Goal: Information Seeking & Learning: Compare options

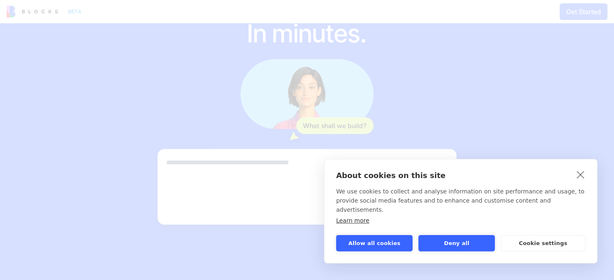
scroll to position [83, 0]
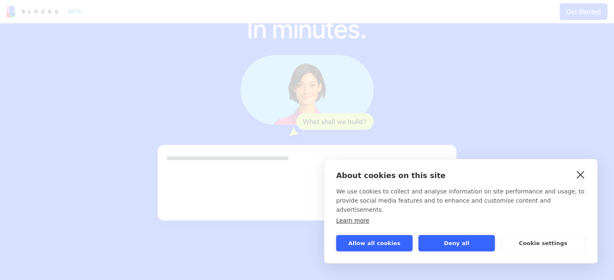
click at [582, 181] on link "close" at bounding box center [580, 173] width 13 height 13
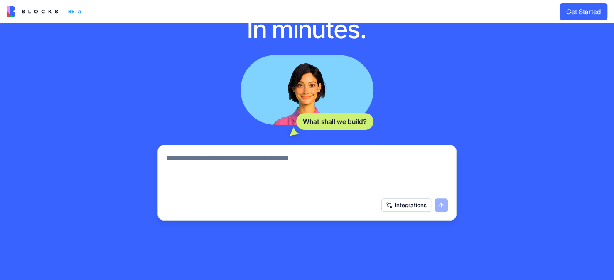
scroll to position [0, 0]
click at [571, 8] on button "Get Started" at bounding box center [584, 11] width 48 height 17
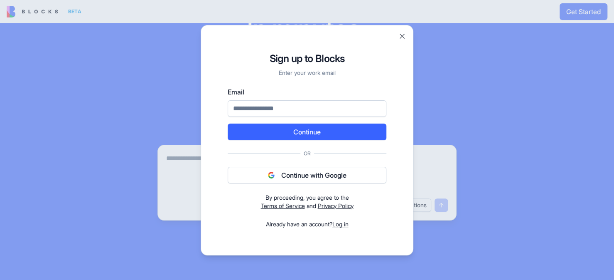
click at [348, 223] on link "Log in" at bounding box center [340, 223] width 16 height 7
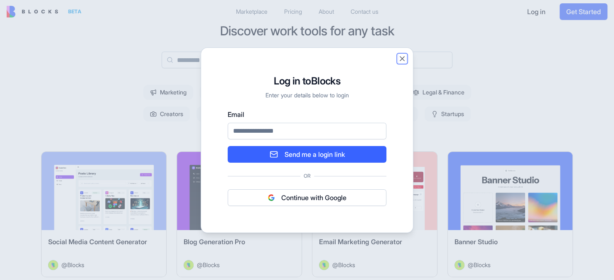
click at [400, 56] on button "Close" at bounding box center [402, 58] width 8 height 8
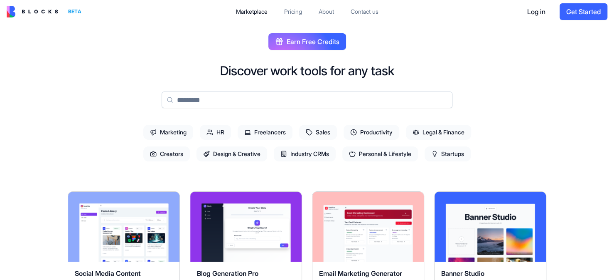
click at [298, 10] on div "Pricing" at bounding box center [293, 11] width 18 height 8
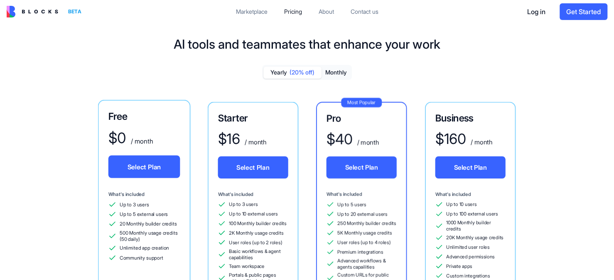
click at [298, 10] on div "Pricing" at bounding box center [293, 11] width 18 height 8
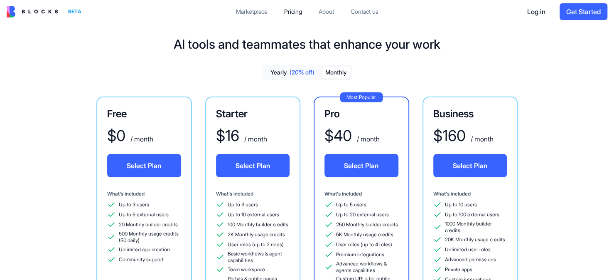
click at [340, 76] on button "Monthly" at bounding box center [336, 72] width 29 height 12
click at [337, 71] on button "Monthly" at bounding box center [336, 72] width 29 height 12
click at [331, 74] on button "Monthly" at bounding box center [336, 72] width 29 height 12
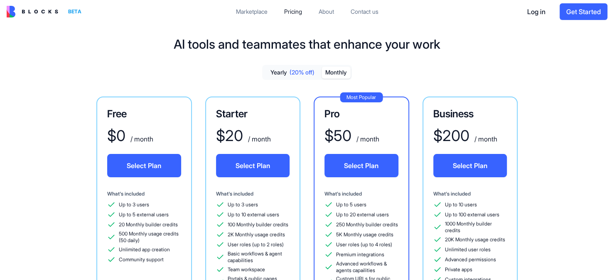
click at [243, 8] on div "Marketplace" at bounding box center [252, 11] width 32 height 8
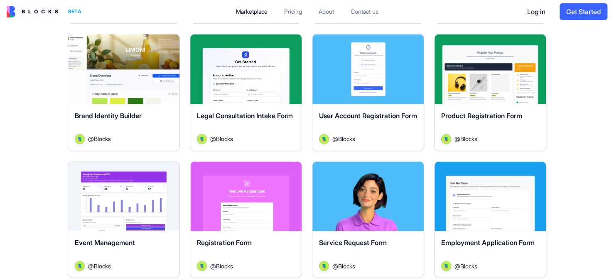
scroll to position [665, 0]
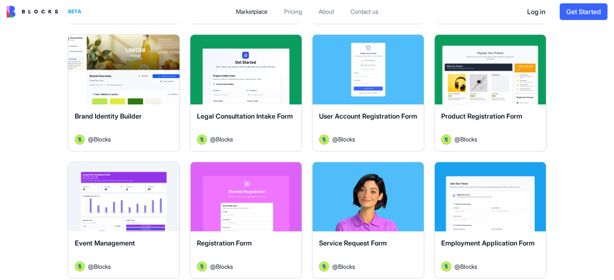
click at [133, 105] on div "Brand Identity Builder @ Blocks" at bounding box center [123, 127] width 111 height 47
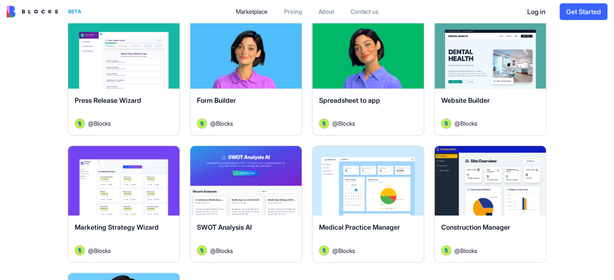
scroll to position [2036, 0]
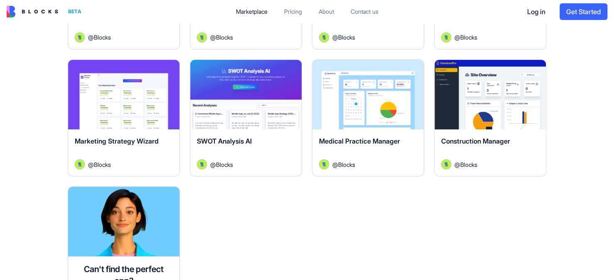
click at [102, 144] on div "Marketing Strategy Wizard" at bounding box center [124, 147] width 98 height 23
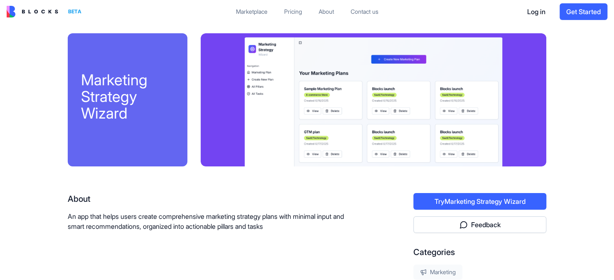
click at [255, 9] on div "Marketplace" at bounding box center [252, 11] width 32 height 8
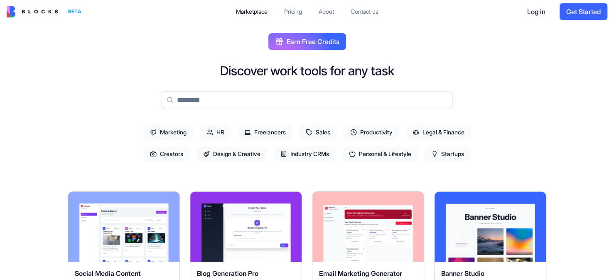
click at [281, 8] on link "Pricing" at bounding box center [293, 11] width 31 height 15
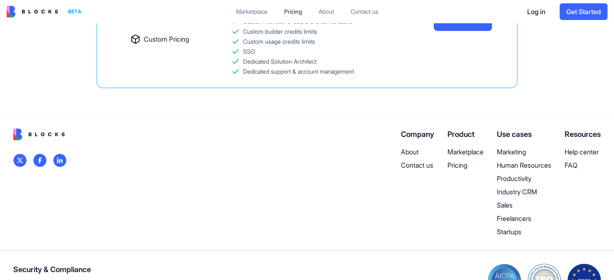
scroll to position [332, 0]
